Goal: Information Seeking & Learning: Compare options

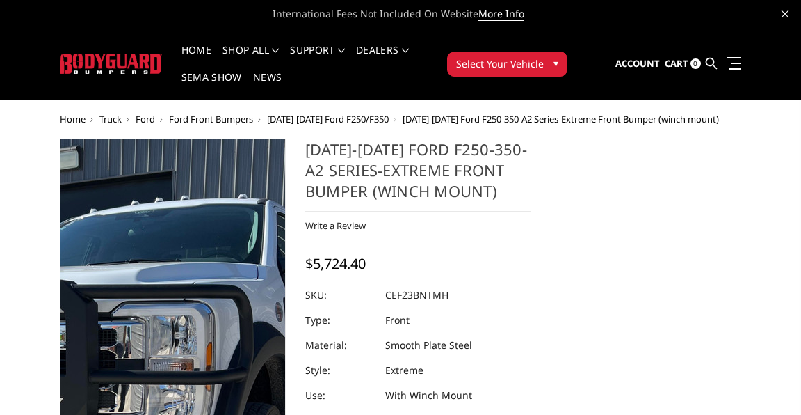
select select "2420"
select select "2423"
select select "2424"
select select "2426"
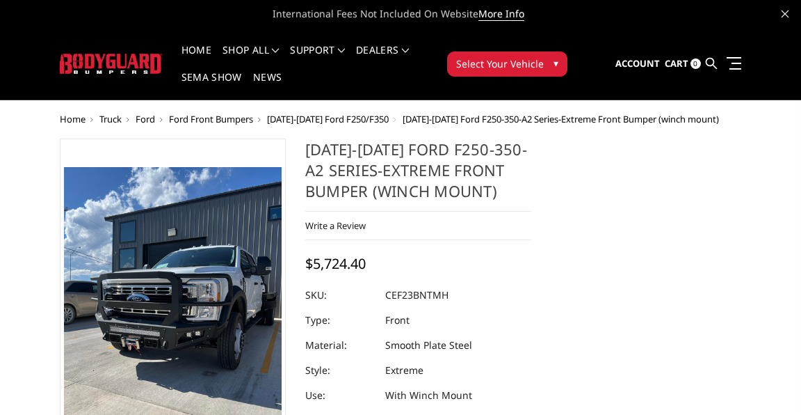
click at [253, 113] on span "Ford Front Bumpers" at bounding box center [211, 119] width 84 height 13
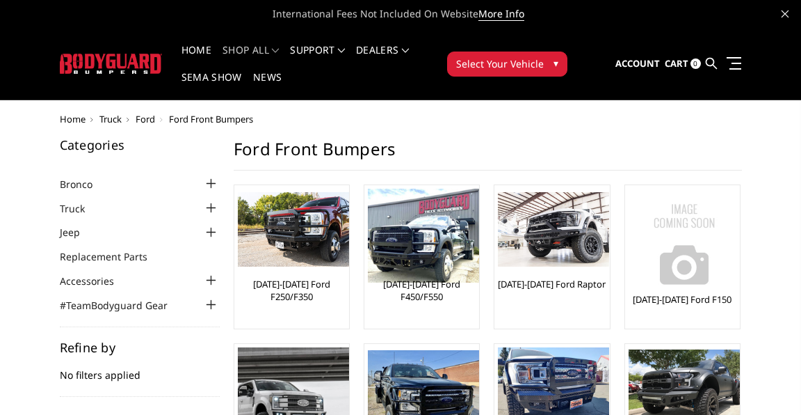
click at [220, 200] on div at bounding box center [211, 208] width 17 height 17
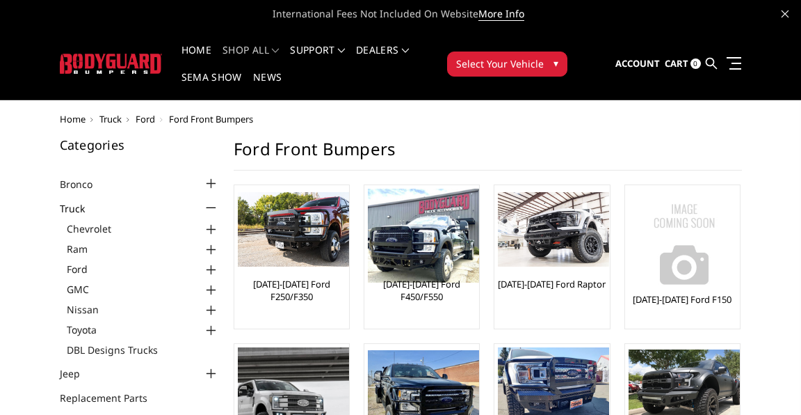
click at [220, 262] on div at bounding box center [211, 270] width 17 height 17
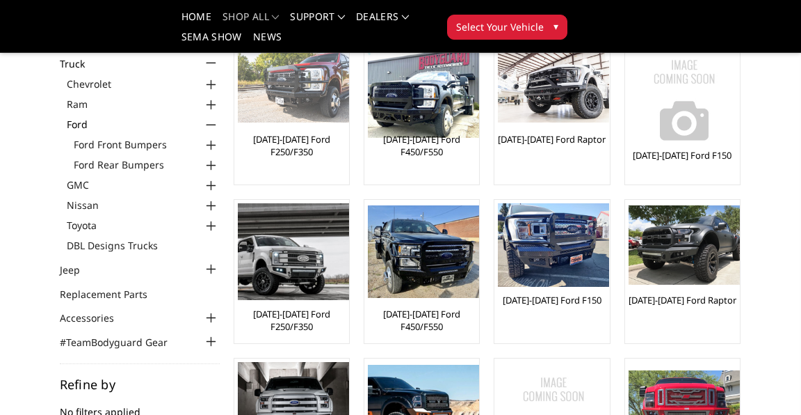
scroll to position [96, 0]
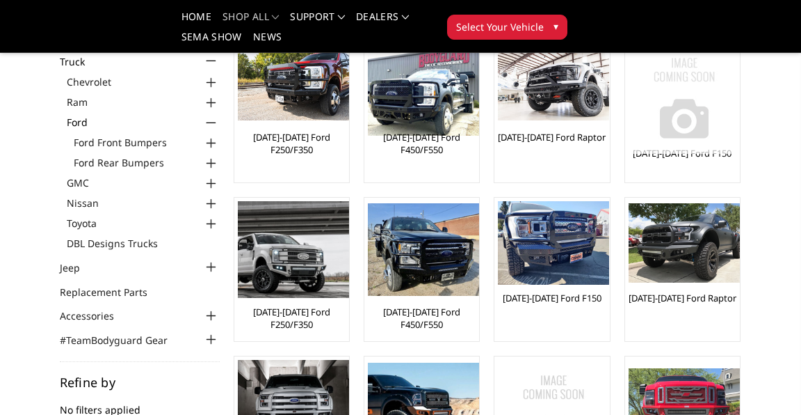
click at [633, 159] on link "[DATE]-[DATE] Ford F150" at bounding box center [682, 153] width 99 height 13
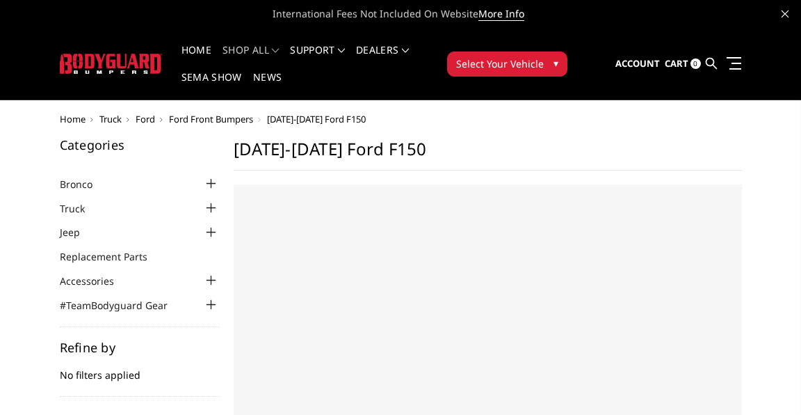
select select "US"
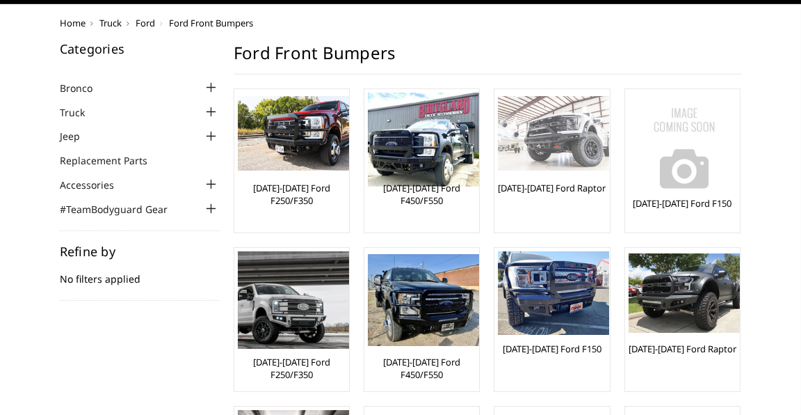
scroll to position [97, 0]
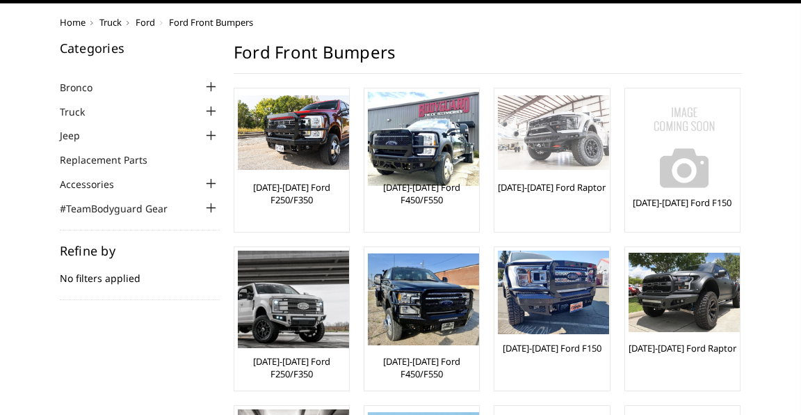
click at [606, 181] on link "[DATE]-[DATE] Ford Raptor" at bounding box center [552, 187] width 108 height 13
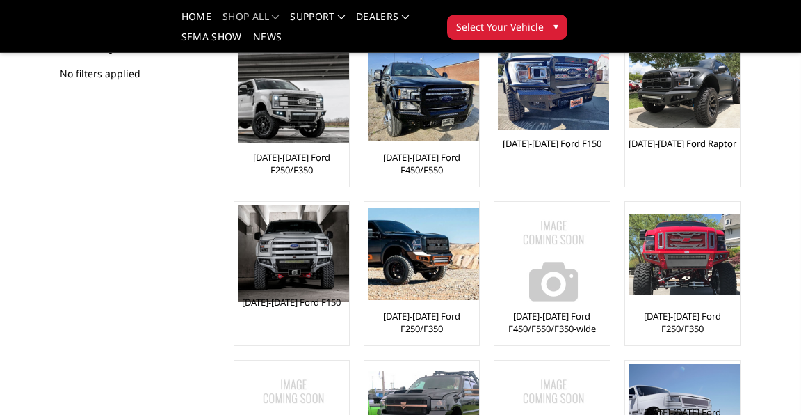
scroll to position [267, 0]
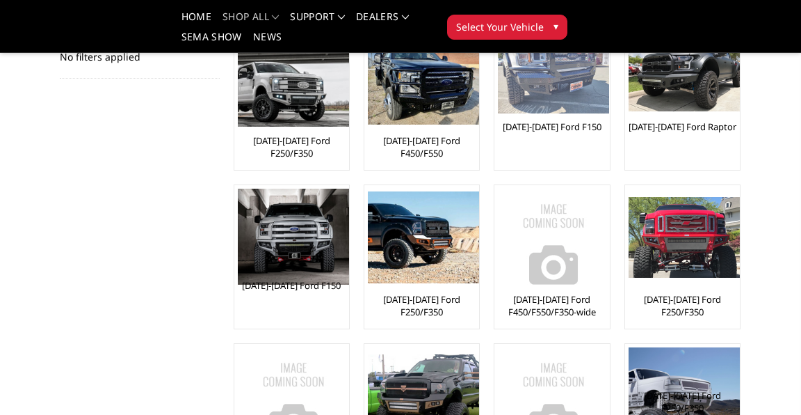
click at [503, 133] on link "[DATE]-[DATE] Ford F150" at bounding box center [552, 126] width 99 height 13
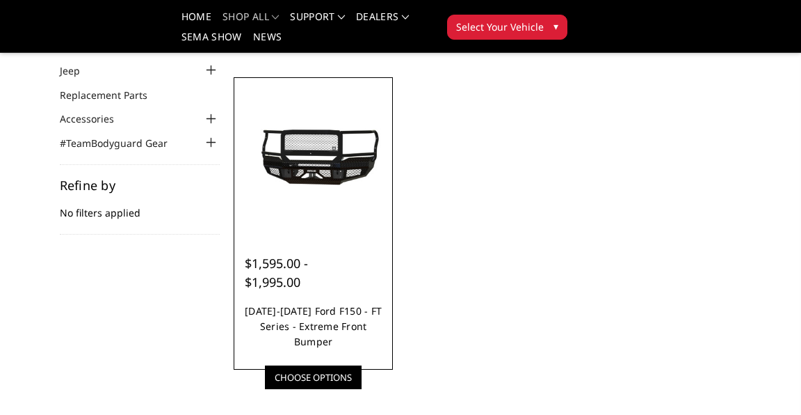
scroll to position [115, 0]
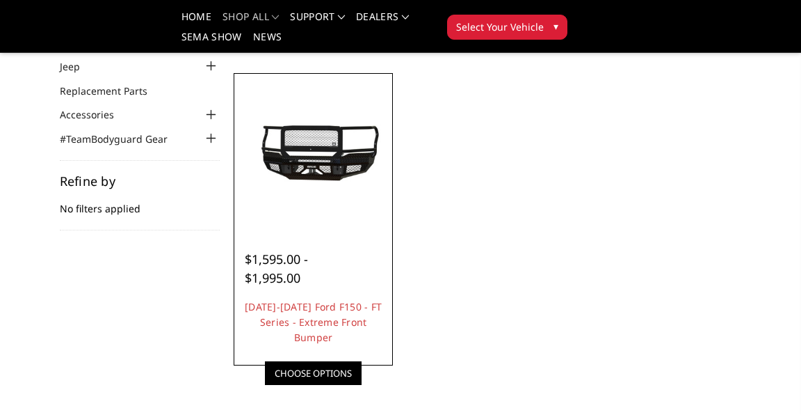
click at [308, 264] on span "$1,595.00 - $1,995.00" at bounding box center [276, 267] width 63 height 35
click at [382, 300] on link "[DATE]-[DATE] Ford F150 - FT Series - Extreme Front Bumper" at bounding box center [313, 322] width 137 height 44
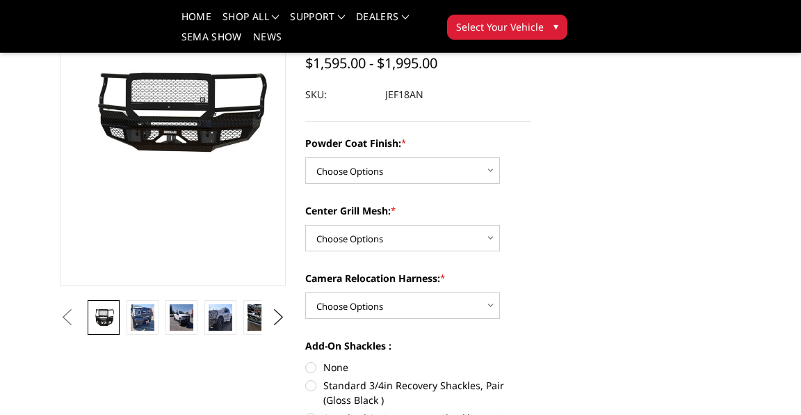
scroll to position [161, 0]
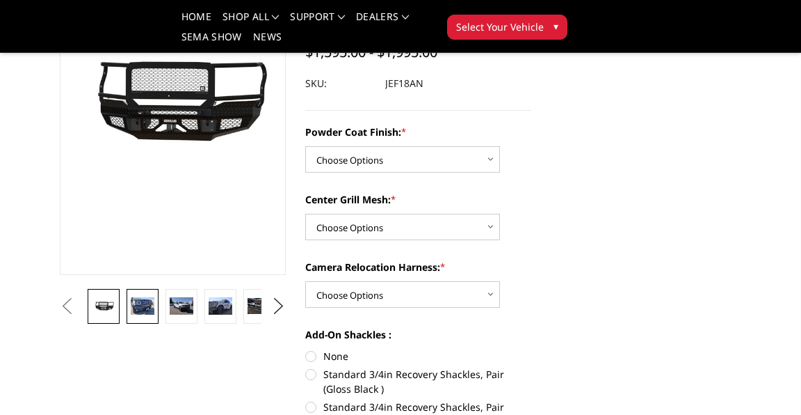
click at [154, 311] on img at bounding box center [143, 306] width 24 height 18
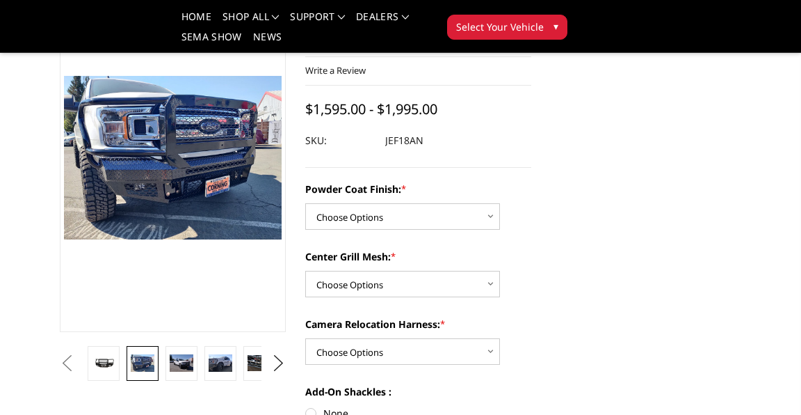
scroll to position [105, 0]
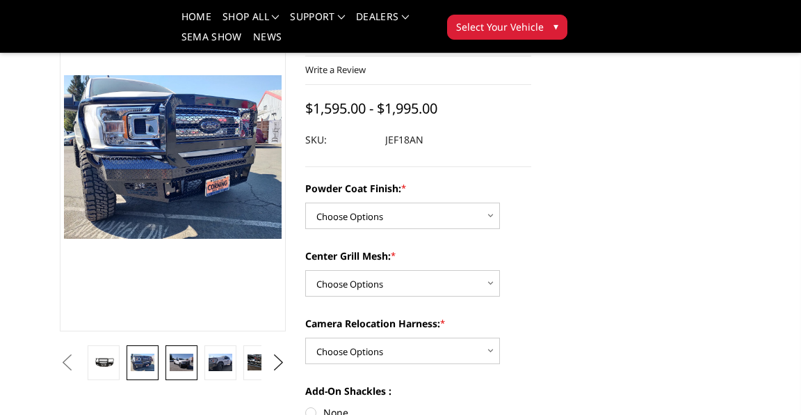
click at [193, 371] on img at bounding box center [182, 362] width 24 height 18
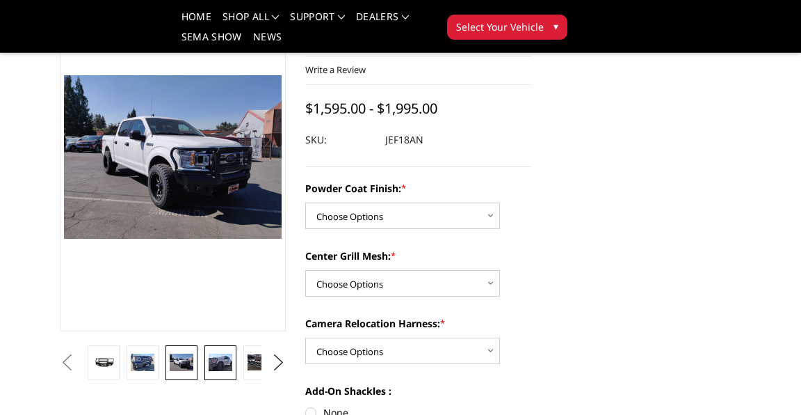
click at [232, 367] on img at bounding box center [221, 362] width 24 height 18
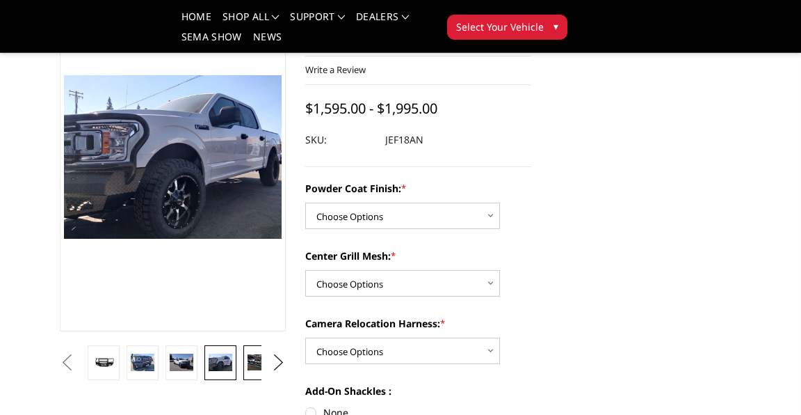
click at [271, 370] on img at bounding box center [260, 362] width 24 height 16
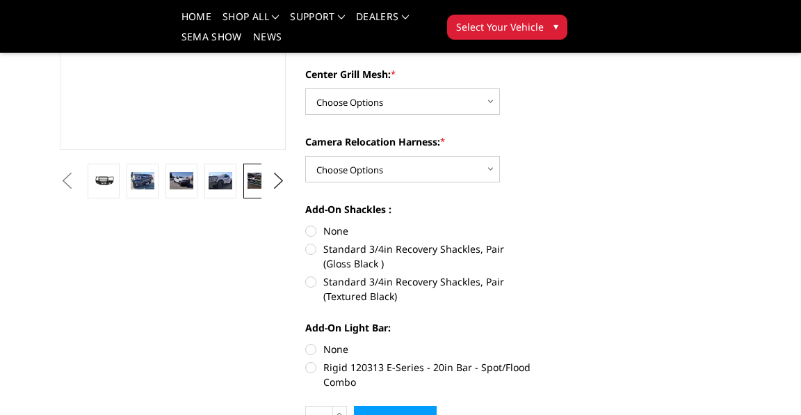
scroll to position [290, 0]
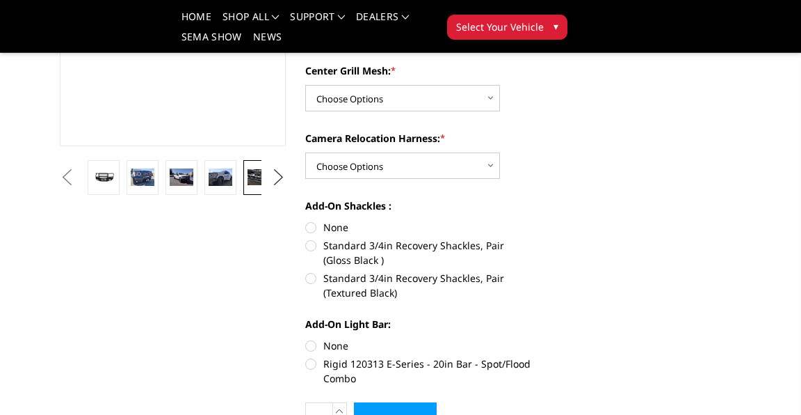
click at [289, 188] on button "Next" at bounding box center [278, 177] width 21 height 21
click at [271, 185] on img at bounding box center [260, 177] width 24 height 16
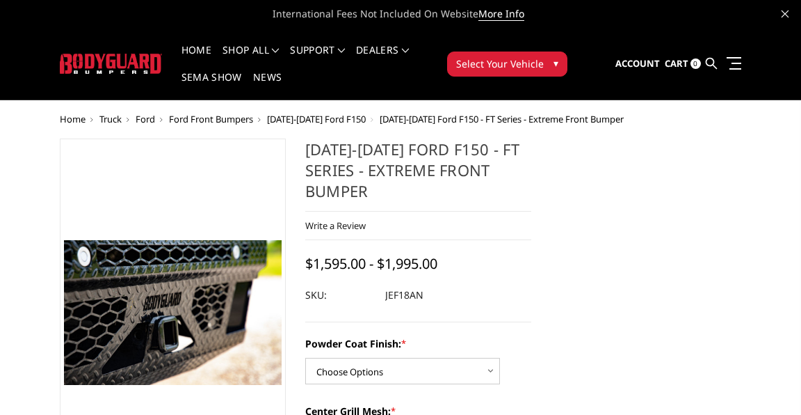
scroll to position [0, 0]
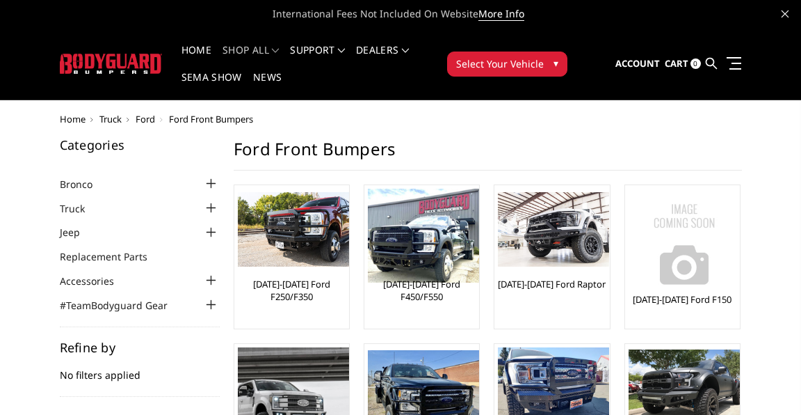
scroll to position [267, 0]
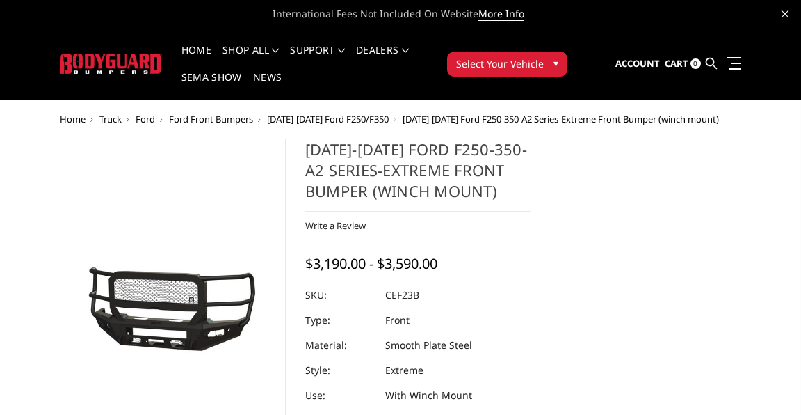
select select "2420"
select select "2423"
select select "2424"
select select "2426"
